Goal: Find specific page/section

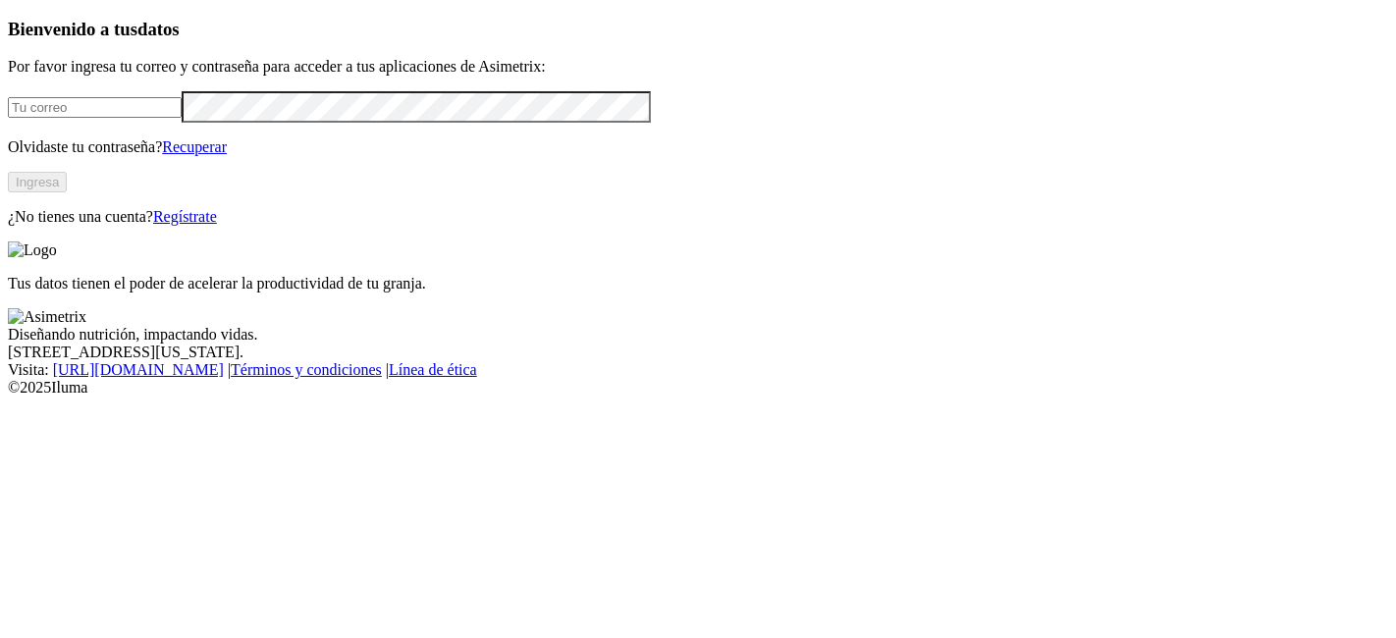
type input "[PERSON_NAME][EMAIL_ADDRESS][PERSON_NAME][DOMAIN_NAME]"
click at [67, 192] on button "Ingresa" at bounding box center [37, 182] width 59 height 21
